Goal: Navigation & Orientation: Find specific page/section

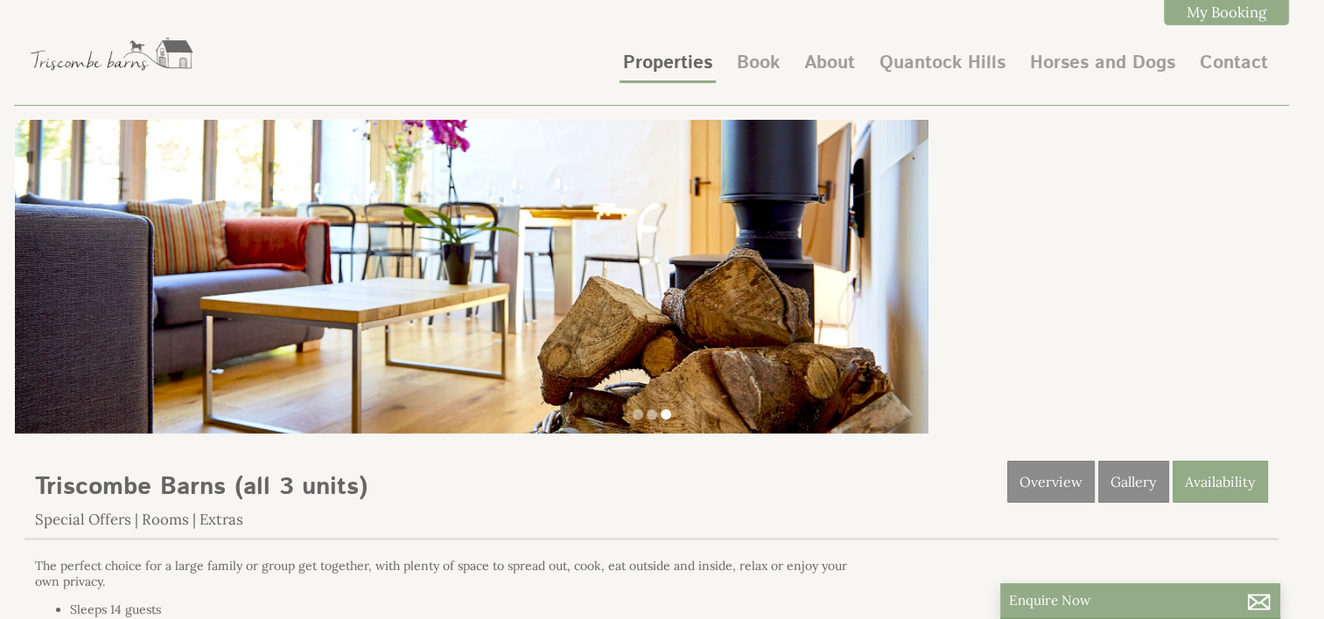
click at [680, 81] on li "Properties" at bounding box center [667, 64] width 96 height 37
click at [660, 67] on link "Properties" at bounding box center [667, 63] width 89 height 26
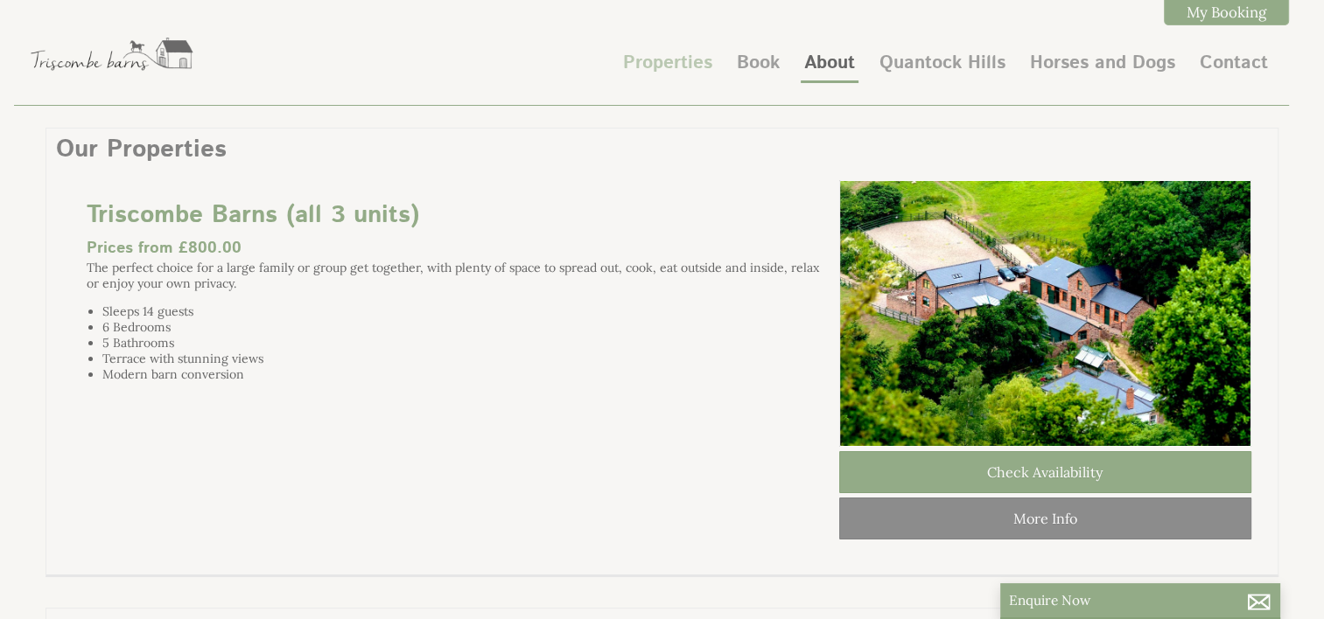
click at [811, 54] on link "About" at bounding box center [829, 63] width 51 height 26
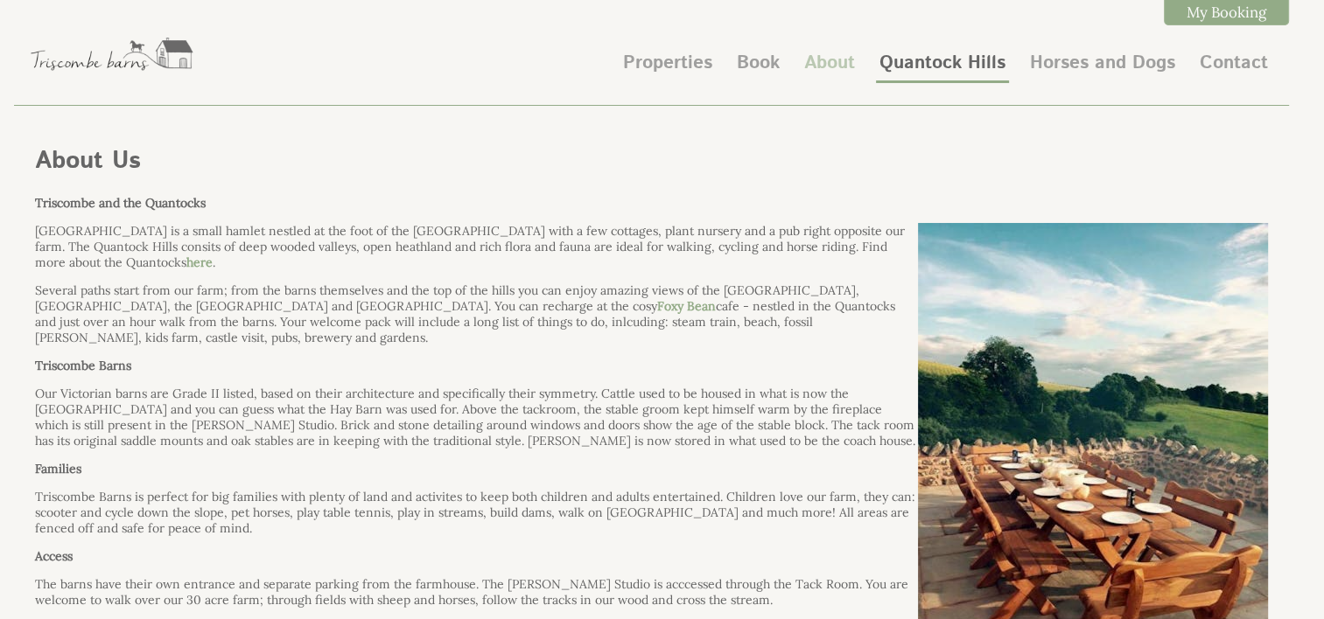
click at [941, 71] on link "Quantock Hills" at bounding box center [942, 63] width 126 height 26
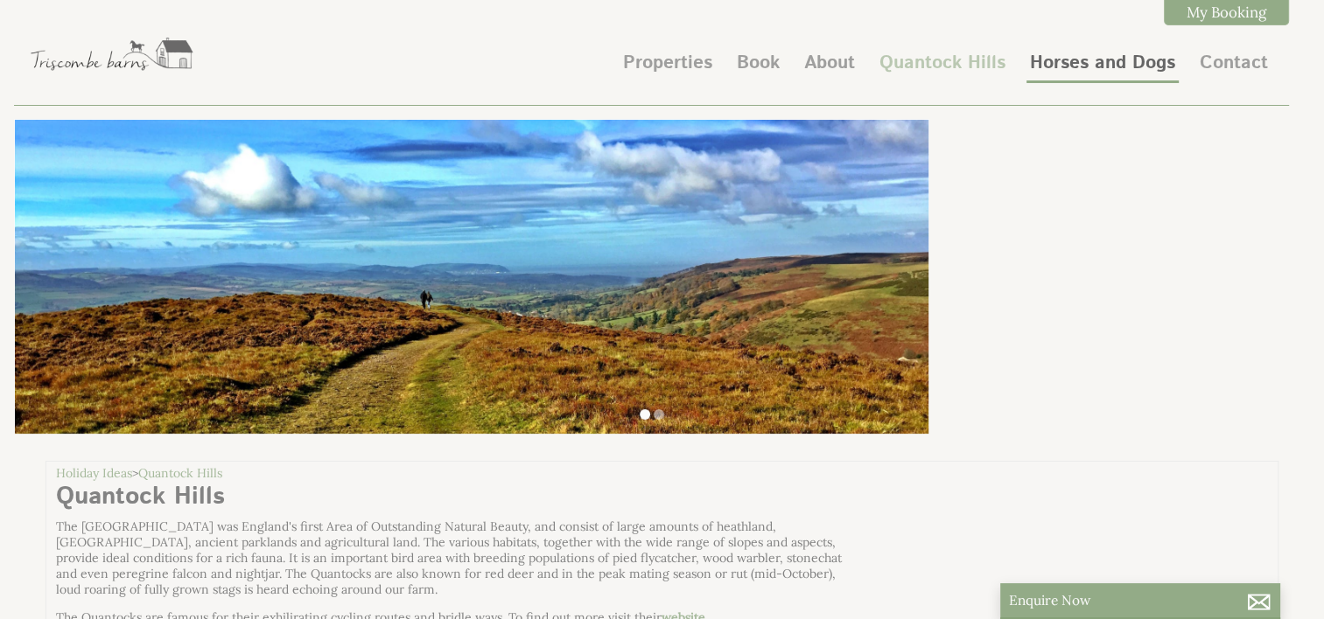
click at [1072, 66] on link "Horses and Dogs" at bounding box center [1102, 63] width 145 height 26
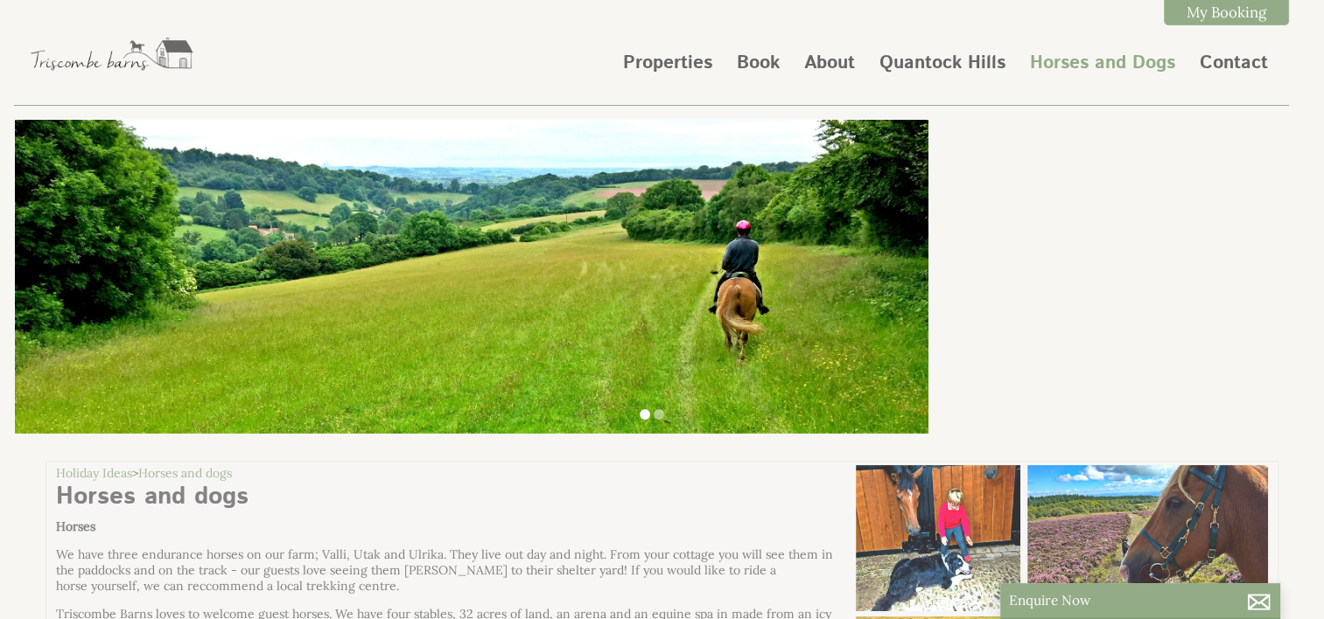
scroll to position [0, 16]
click at [654, 409] on ul at bounding box center [651, 416] width 1254 height 16
click at [657, 417] on li at bounding box center [659, 414] width 10 height 10
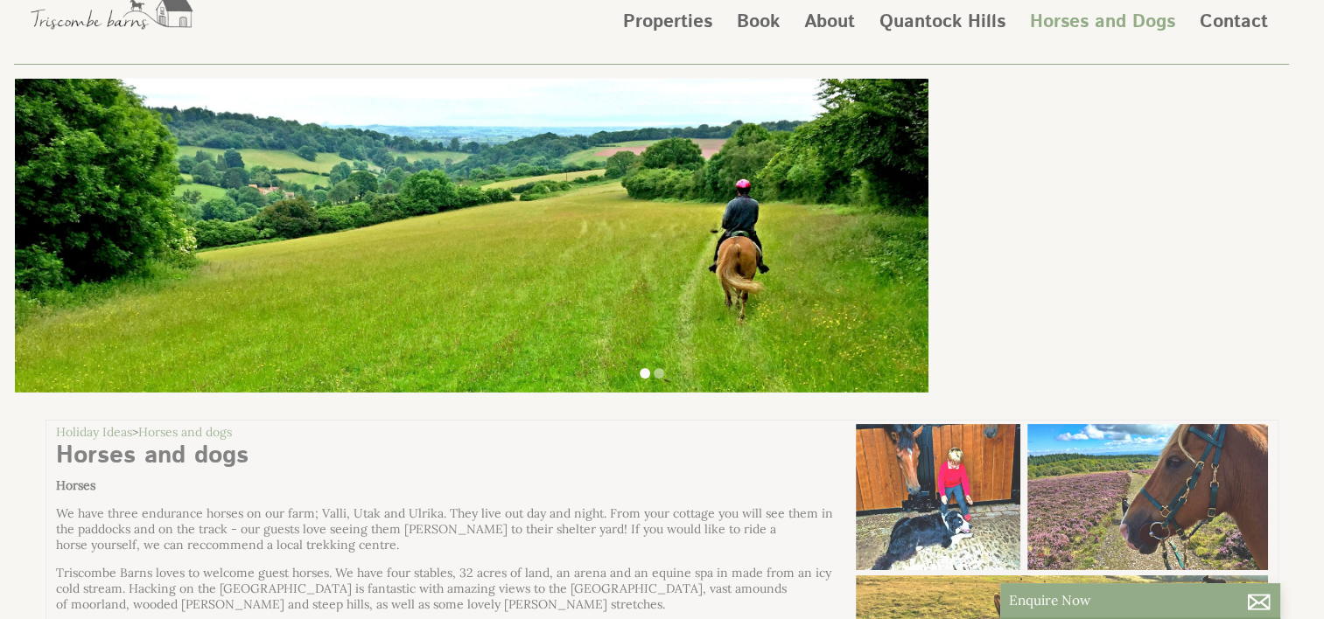
scroll to position [0, 0]
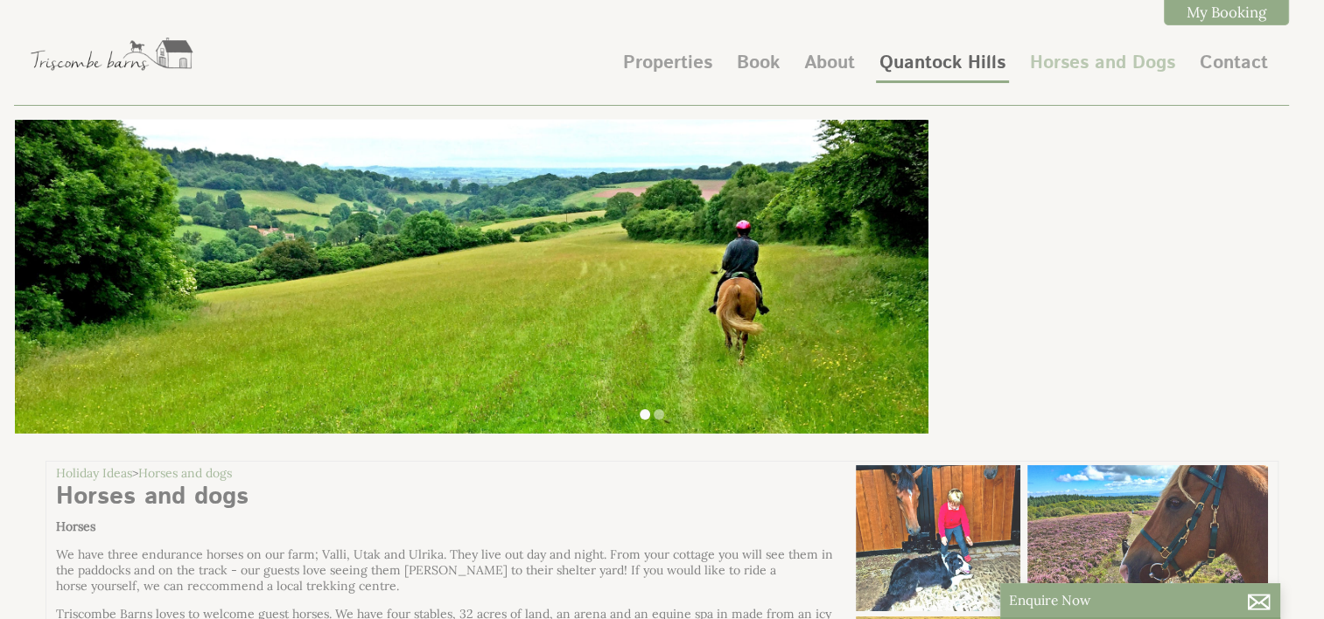
click at [936, 64] on link "Quantock Hills" at bounding box center [942, 63] width 126 height 26
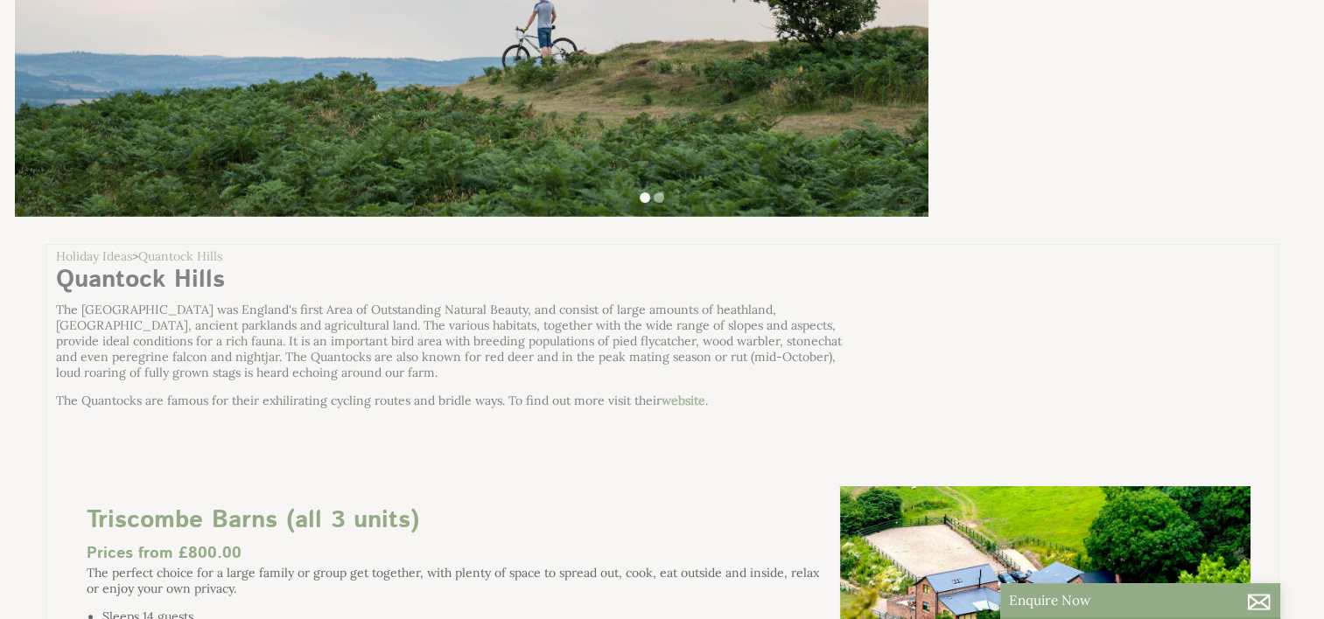
scroll to position [37, 0]
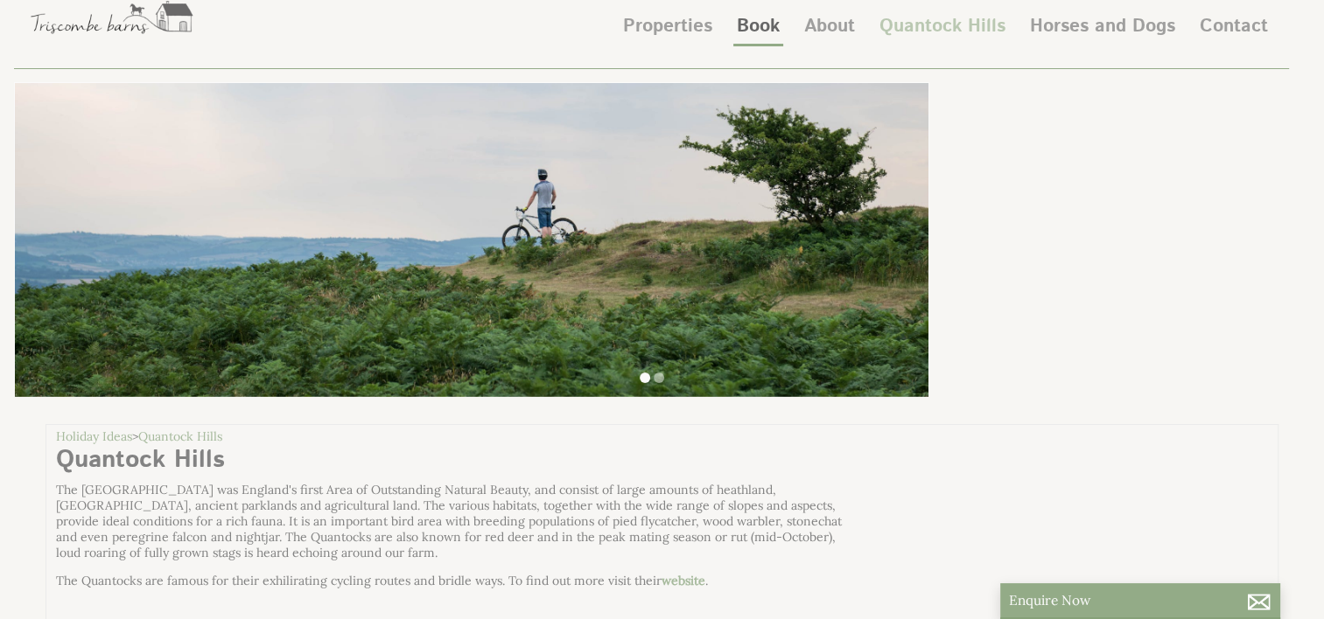
click at [762, 35] on link "Book" at bounding box center [758, 26] width 43 height 26
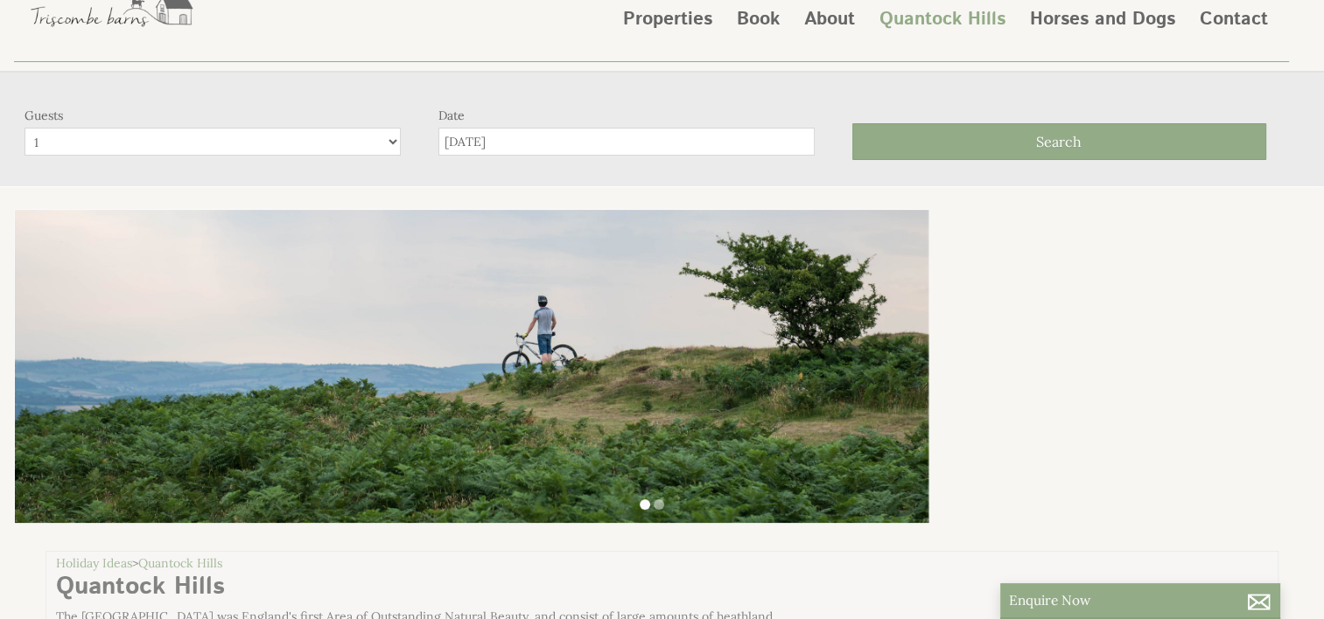
scroll to position [0, 0]
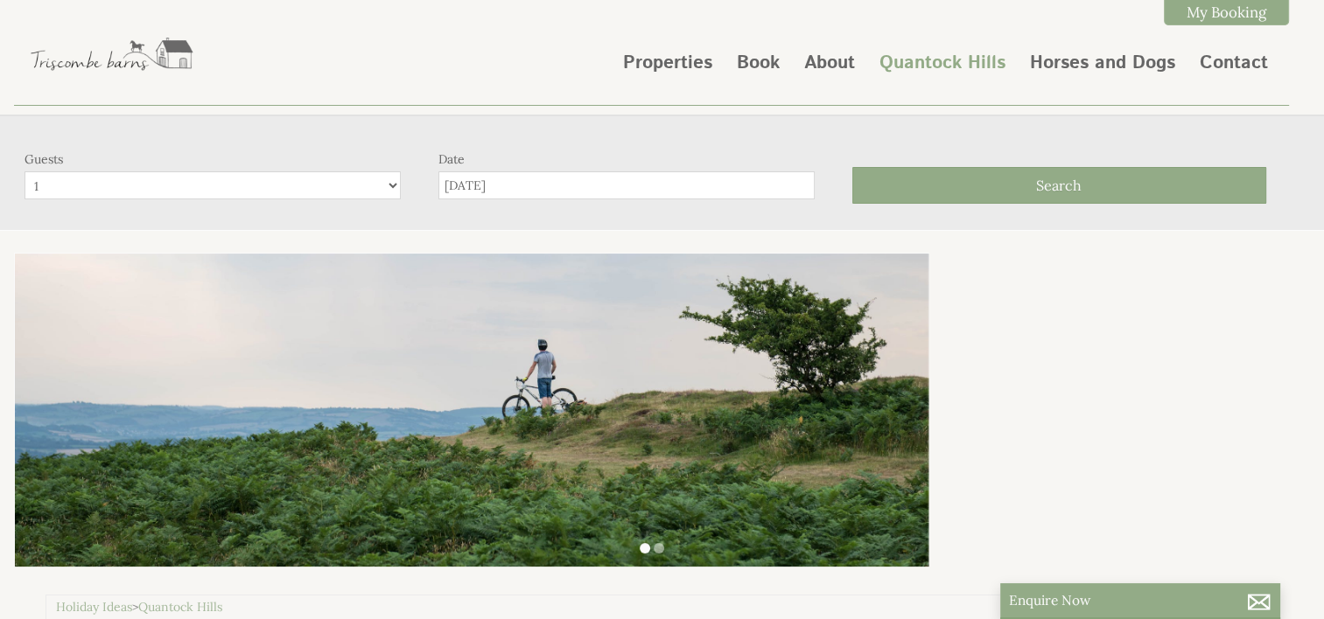
click at [836, 94] on div "Properties Book About [GEOGRAPHIC_DATA] Horses and Dogs Contact My Booking My B…" at bounding box center [651, 64] width 1275 height 83
click at [843, 73] on link "About" at bounding box center [829, 63] width 51 height 26
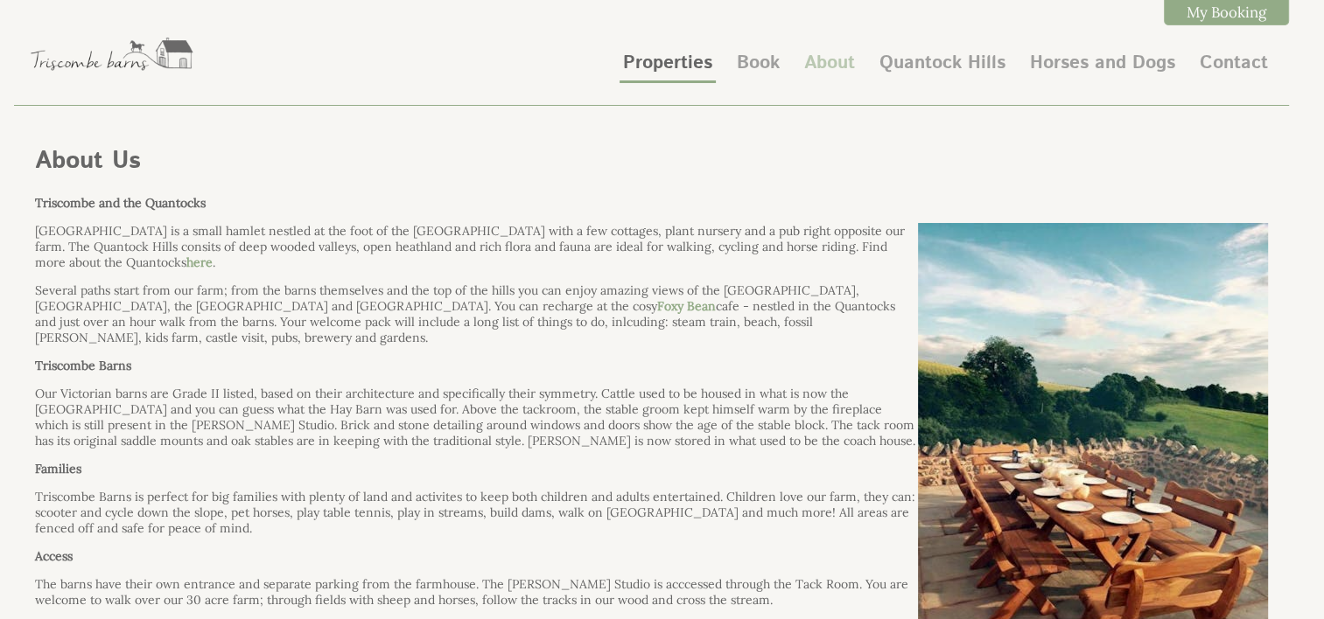
click at [662, 70] on link "Properties" at bounding box center [667, 63] width 89 height 26
